Goal: Book appointment/travel/reservation

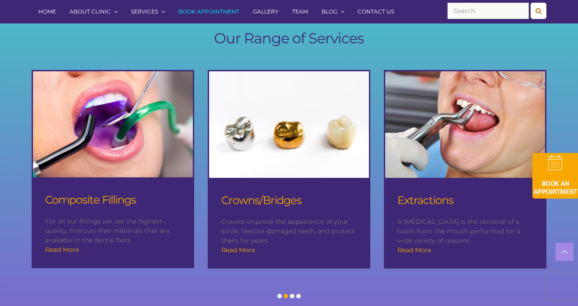
scroll to position [817, 0]
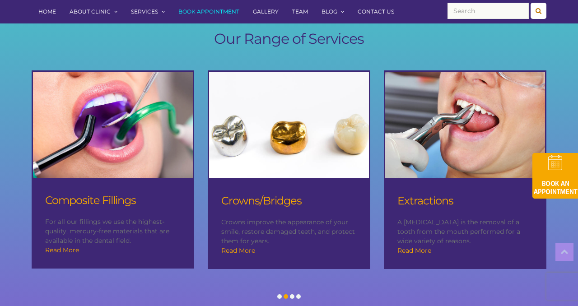
click at [301, 164] on img at bounding box center [289, 125] width 192 height 128
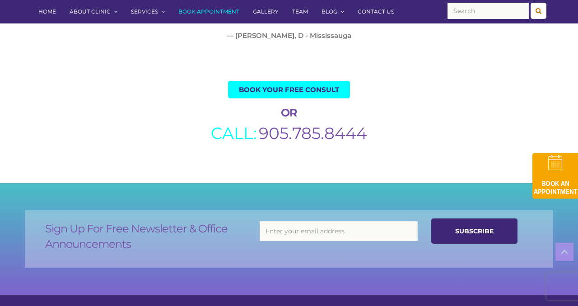
scroll to position [2242, 0]
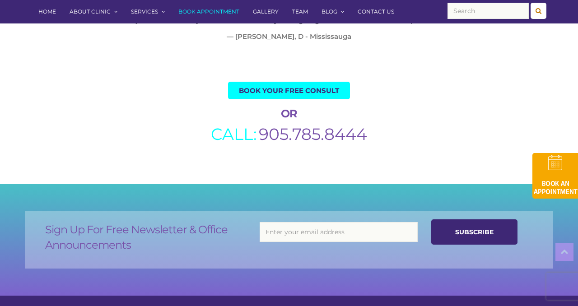
click at [283, 93] on span "Book Your Free Consult" at bounding box center [289, 90] width 100 height 7
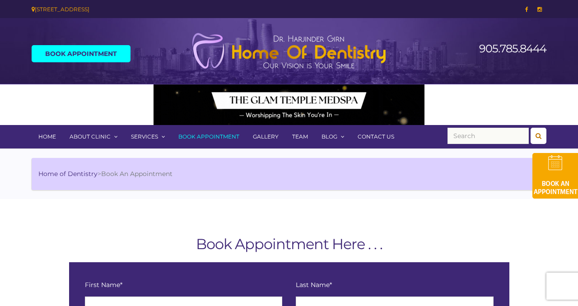
click at [268, 136] on link "Gallery" at bounding box center [265, 136] width 39 height 23
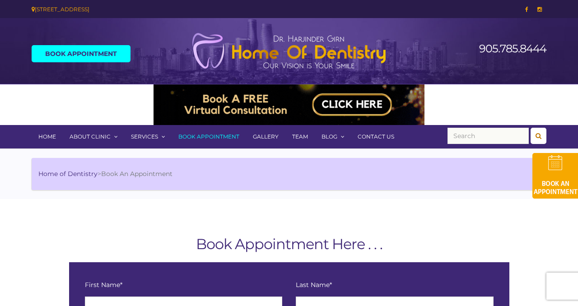
click at [268, 136] on link "Gallery" at bounding box center [265, 136] width 39 height 23
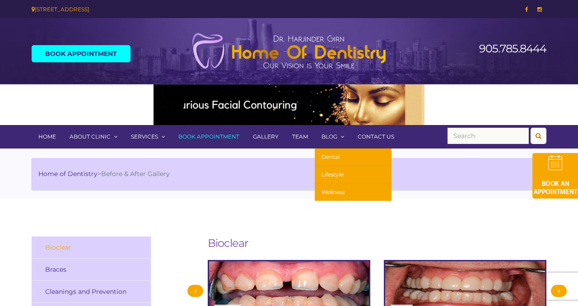
scroll to position [0, 0]
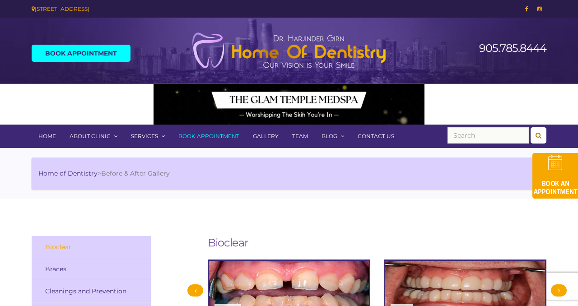
click at [53, 134] on link "Home" at bounding box center [47, 136] width 31 height 23
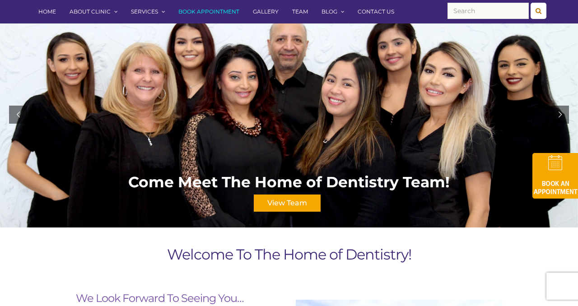
scroll to position [124, 0]
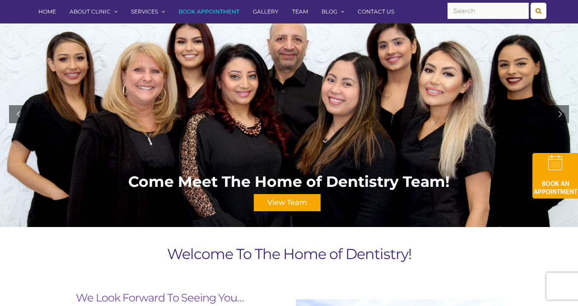
click at [552, 181] on img at bounding box center [556, 176] width 46 height 46
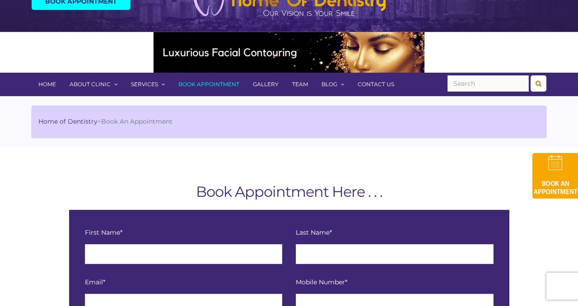
scroll to position [47, 0]
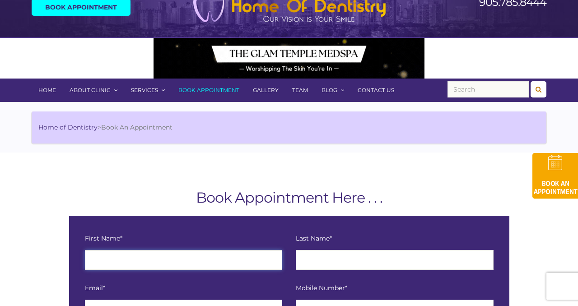
click at [240, 253] on input "text" at bounding box center [184, 260] width 198 height 20
type input "[PERSON_NAME]"
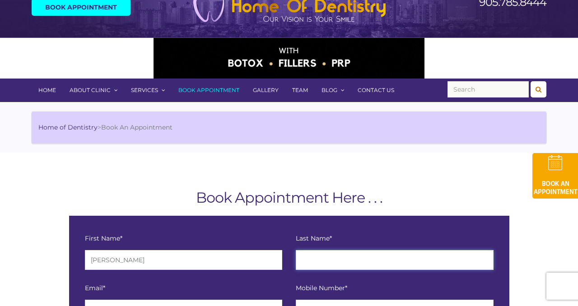
click at [379, 257] on input "text" at bounding box center [395, 260] width 198 height 20
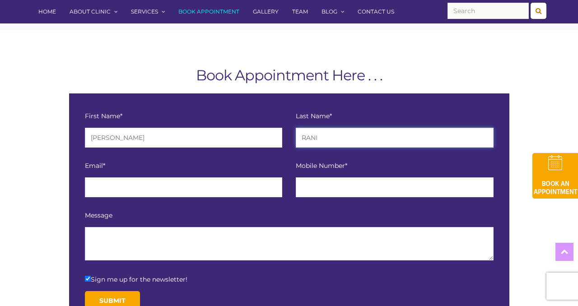
scroll to position [149, 0]
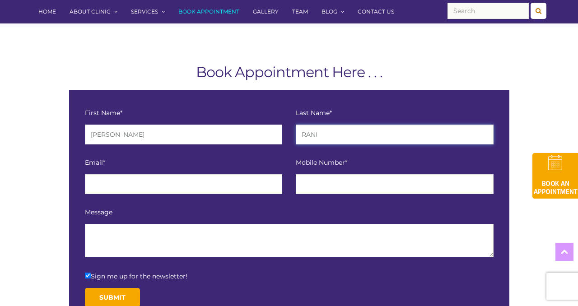
type input "RANI"
click at [214, 188] on input "email" at bounding box center [184, 184] width 198 height 20
type input "K"
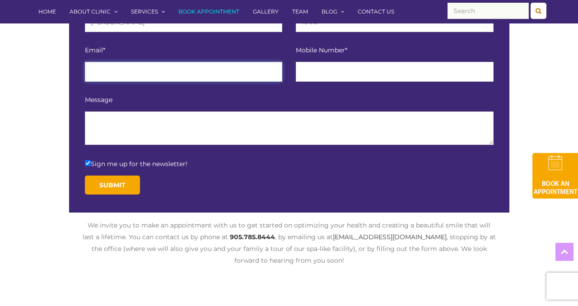
scroll to position [263, 0]
